Goal: Transaction & Acquisition: Book appointment/travel/reservation

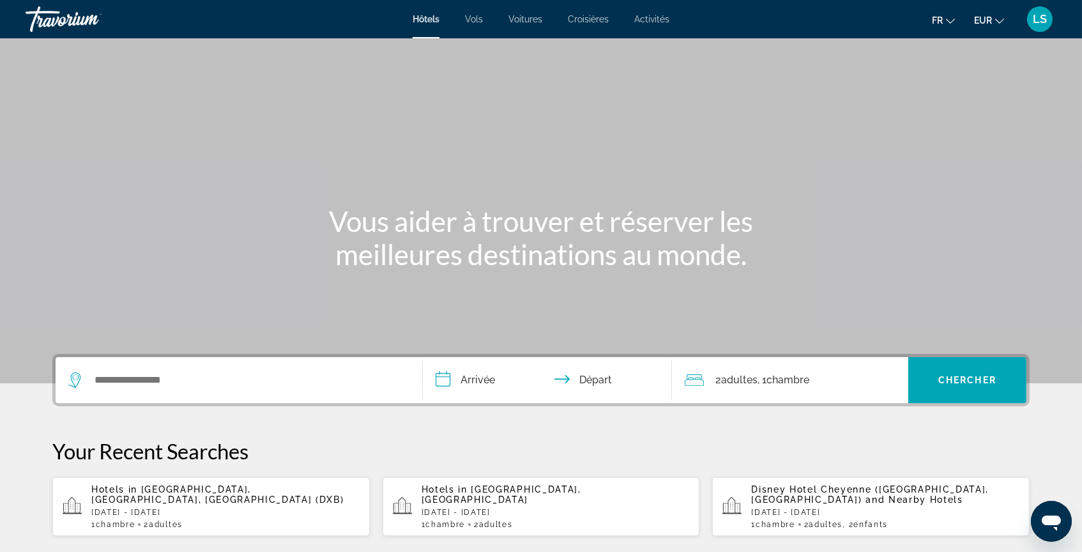
click at [661, 14] on div "Hôtels Vols Voitures Croisières Activités Hôtels Vols Voitures Croisières Activ…" at bounding box center [541, 19] width 1082 height 33
click at [666, 22] on span "Activités" at bounding box center [651, 19] width 35 height 10
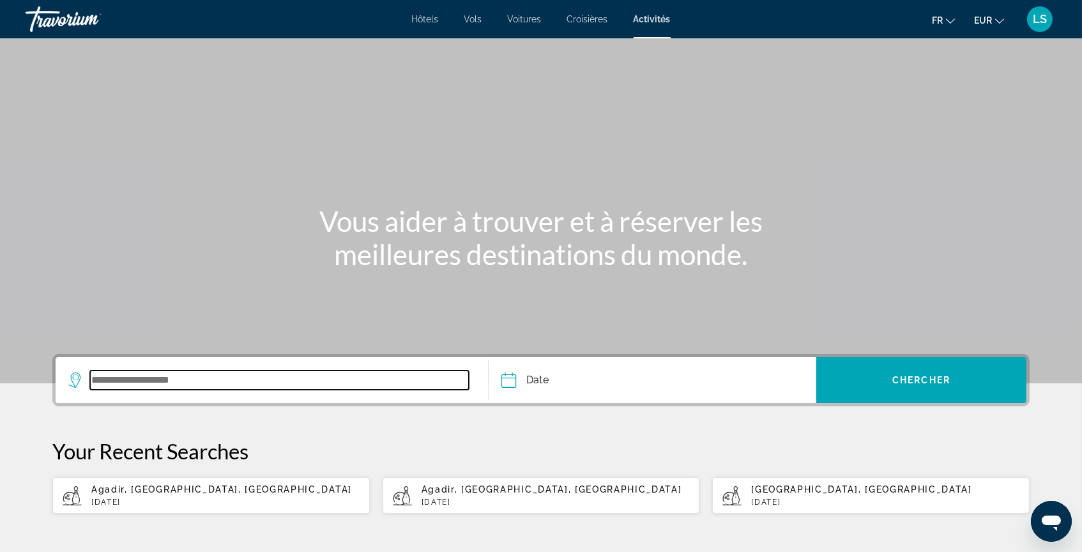
click at [155, 390] on input "Search widget" at bounding box center [279, 379] width 379 height 19
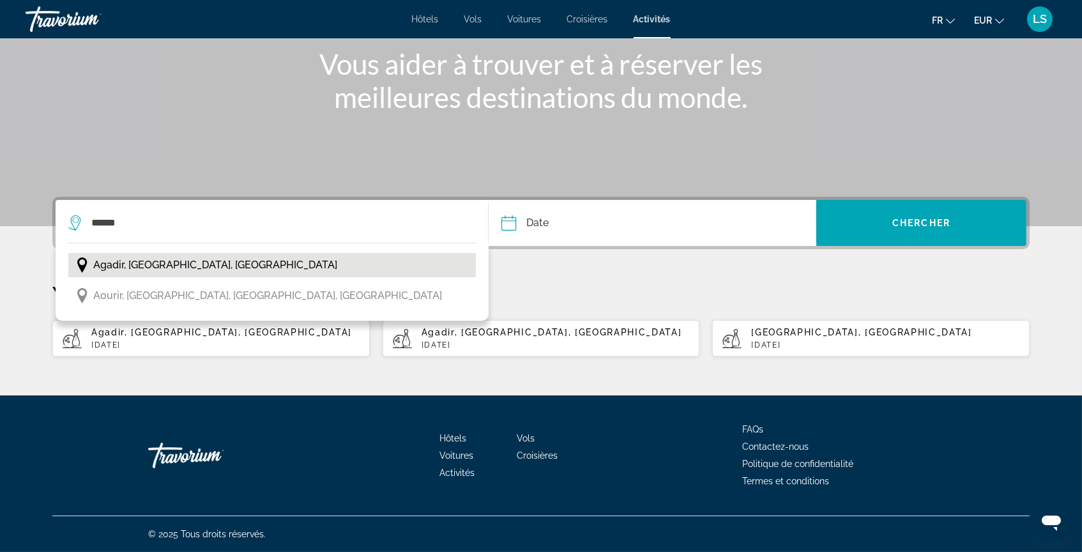
click at [398, 253] on button "Agadir, [GEOGRAPHIC_DATA], [GEOGRAPHIC_DATA]" at bounding box center [271, 265] width 407 height 24
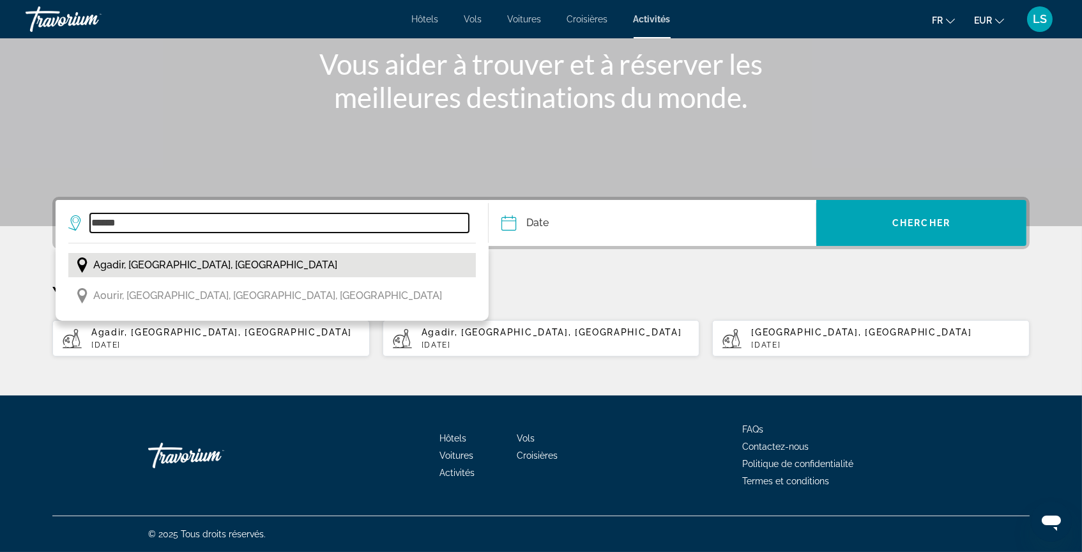
type input "**********"
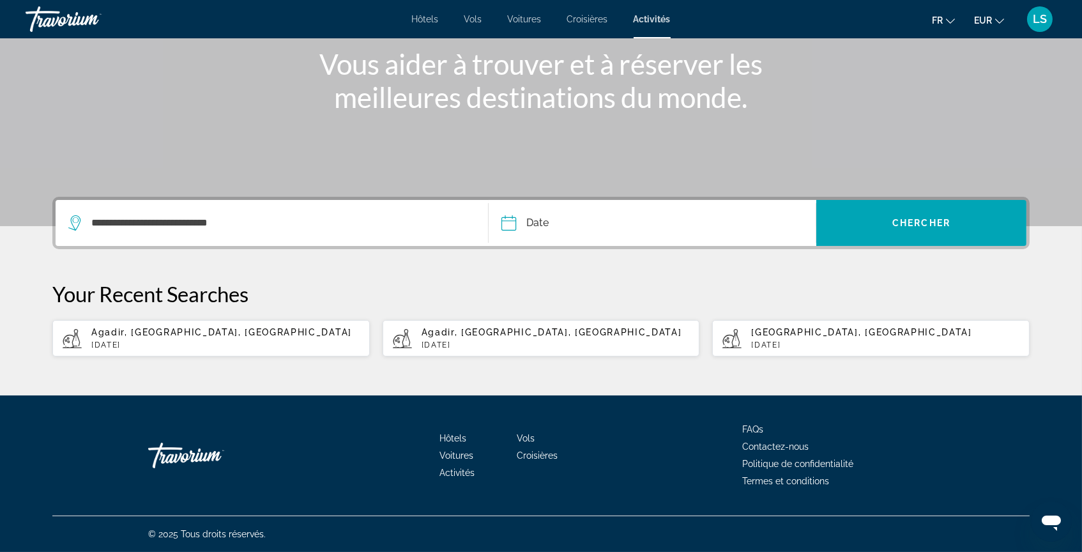
click at [573, 200] on input "Date" at bounding box center [579, 225] width 162 height 50
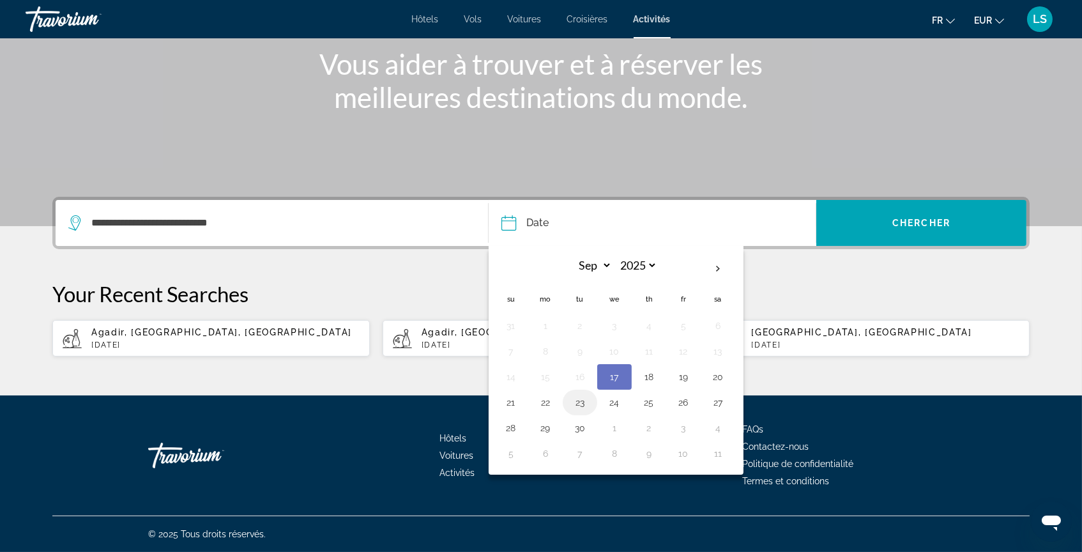
click at [572, 398] on button "23" at bounding box center [580, 402] width 20 height 18
type input "**********"
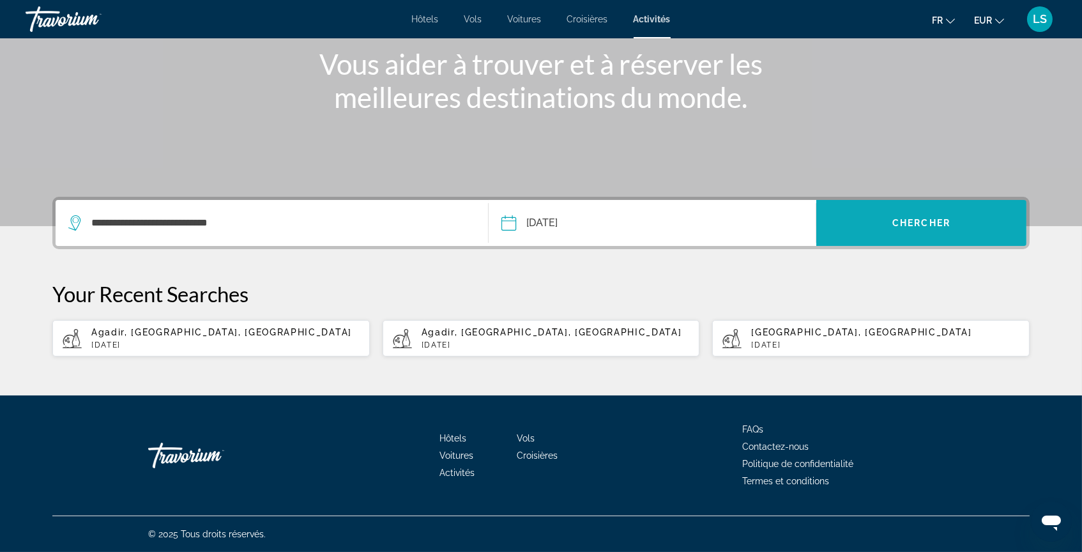
click at [880, 220] on span "Search widget" at bounding box center [921, 223] width 210 height 46
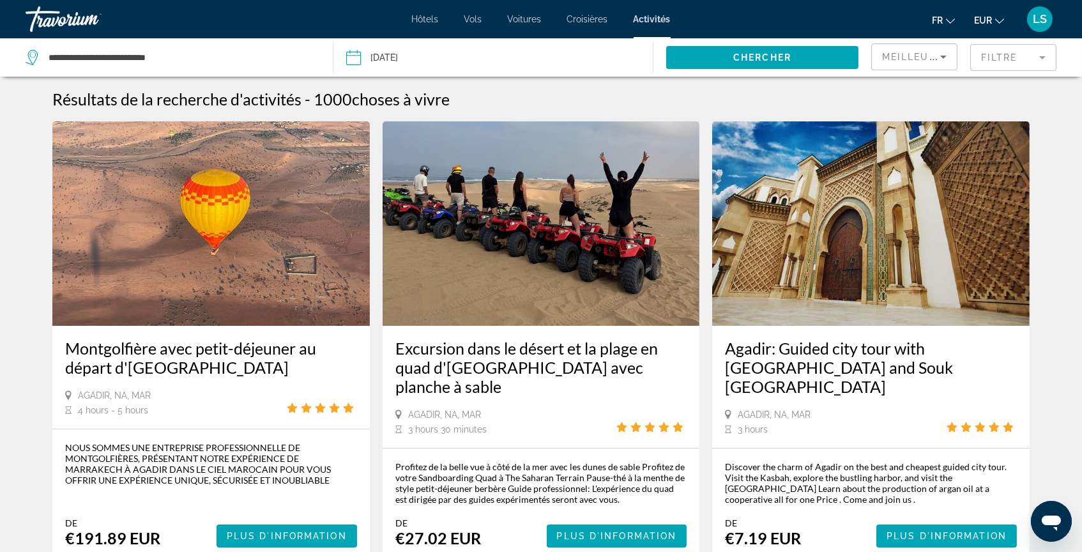
click at [1011, 56] on mat-form-field "Filtre" at bounding box center [1013, 57] width 86 height 27
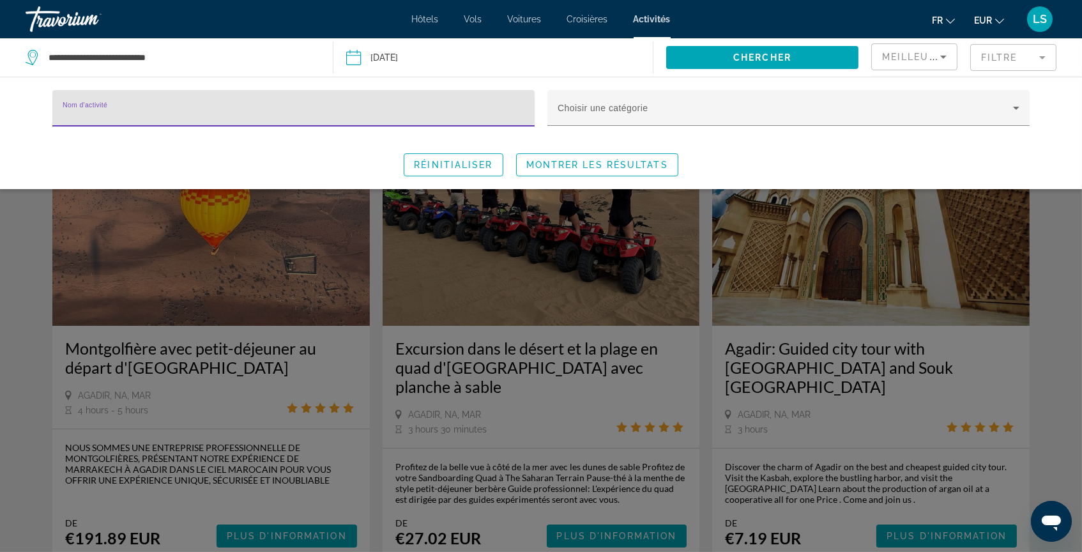
click at [377, 121] on input "Nom d'activité" at bounding box center [294, 113] width 462 height 15
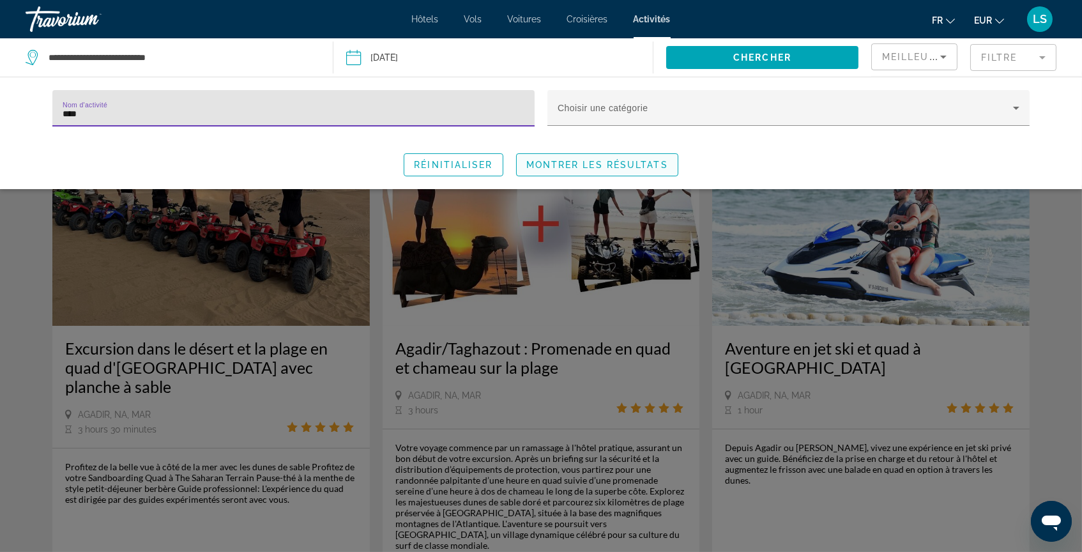
type input "****"
click at [589, 180] on span "Search widget" at bounding box center [597, 164] width 161 height 31
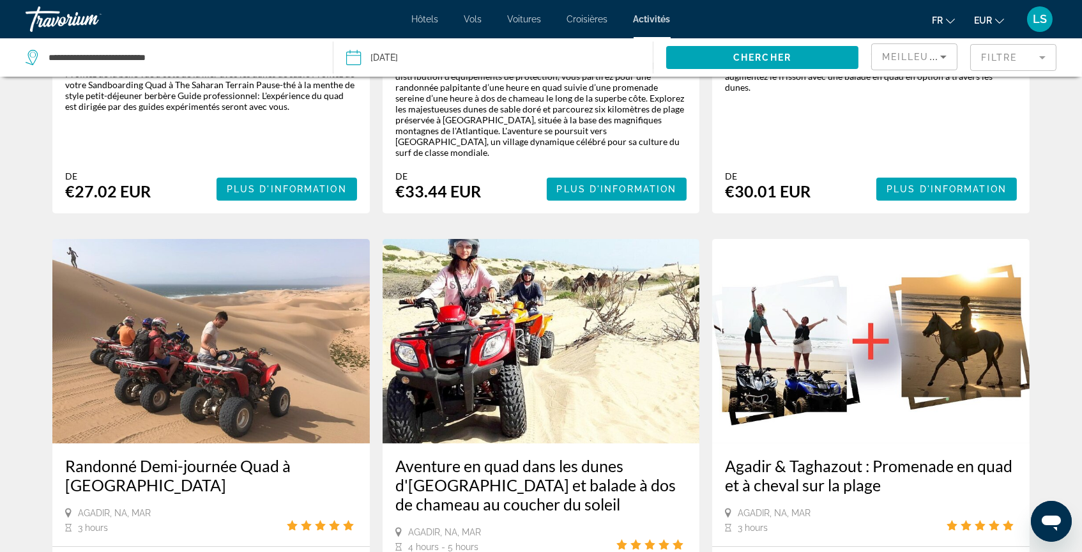
scroll to position [421, 0]
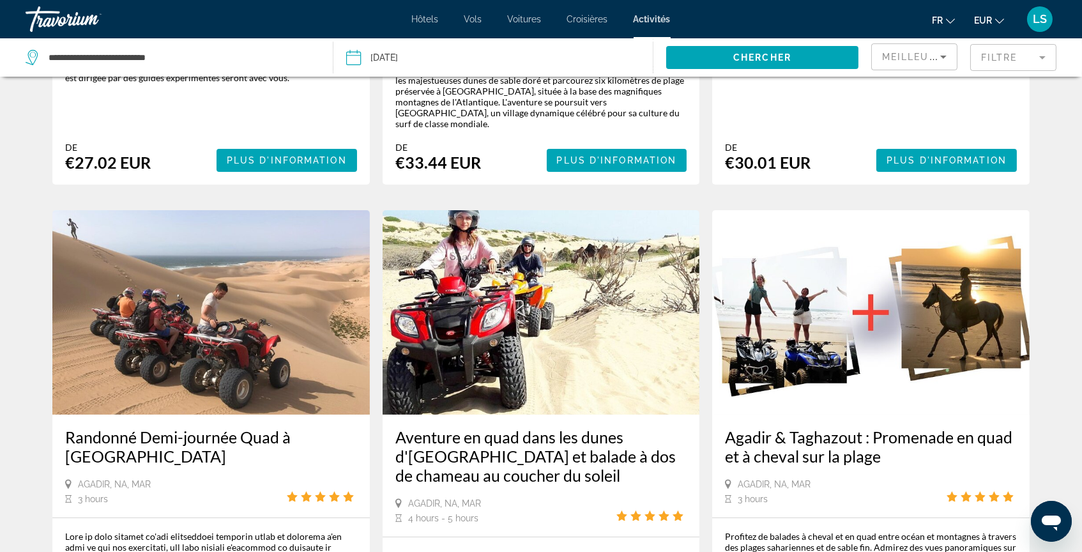
click at [311, 322] on img "Main content" at bounding box center [210, 312] width 317 height 204
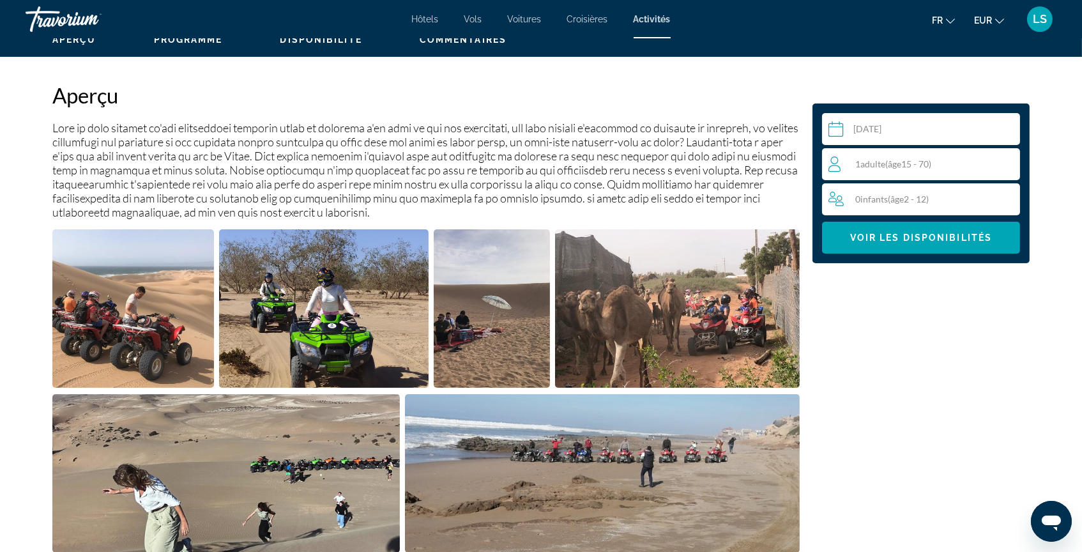
scroll to position [405, 0]
